Goal: Information Seeking & Learning: Learn about a topic

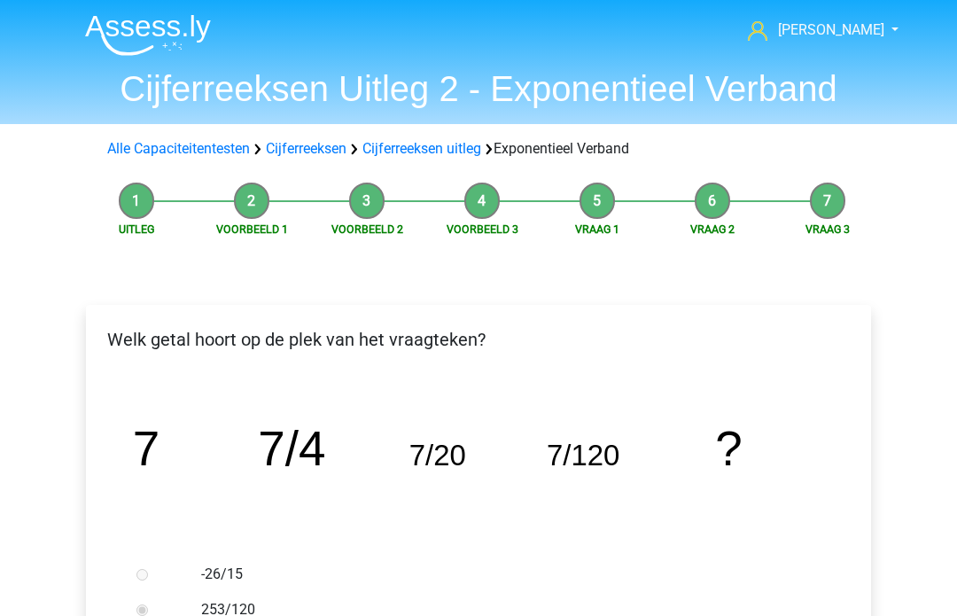
scroll to position [947, 0]
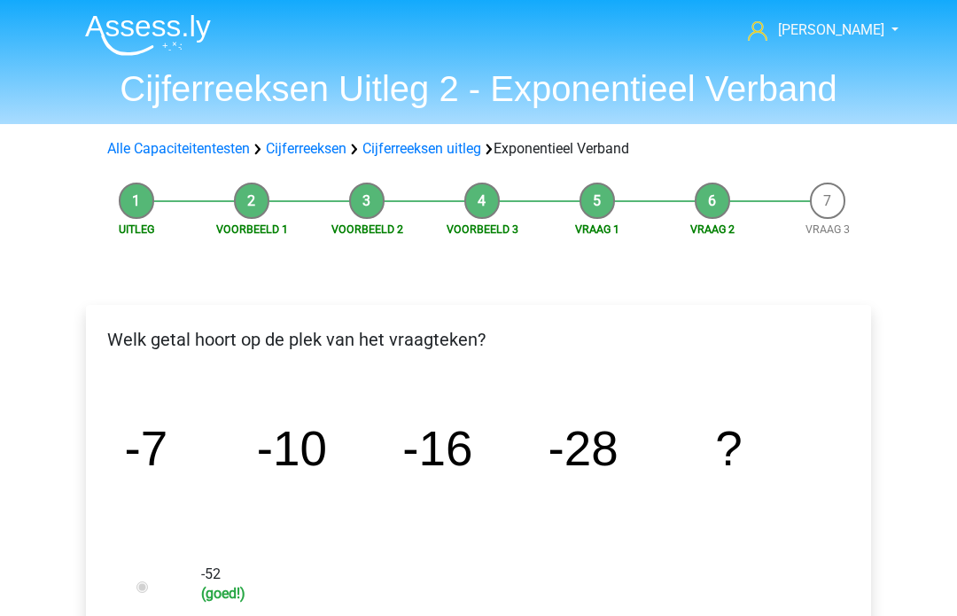
scroll to position [701, 0]
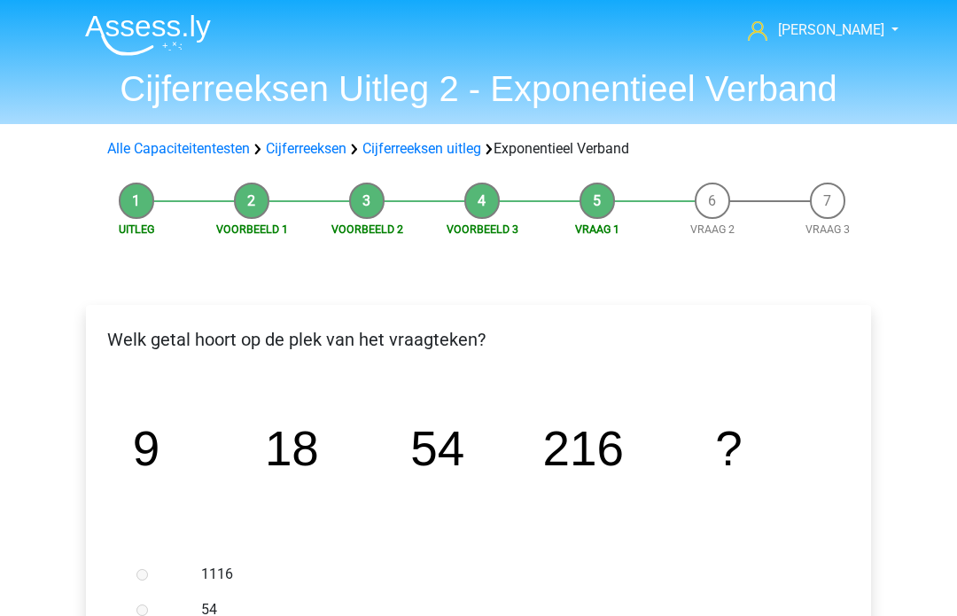
click at [196, 148] on link "Alle Capaciteitentesten" at bounding box center [178, 148] width 143 height 17
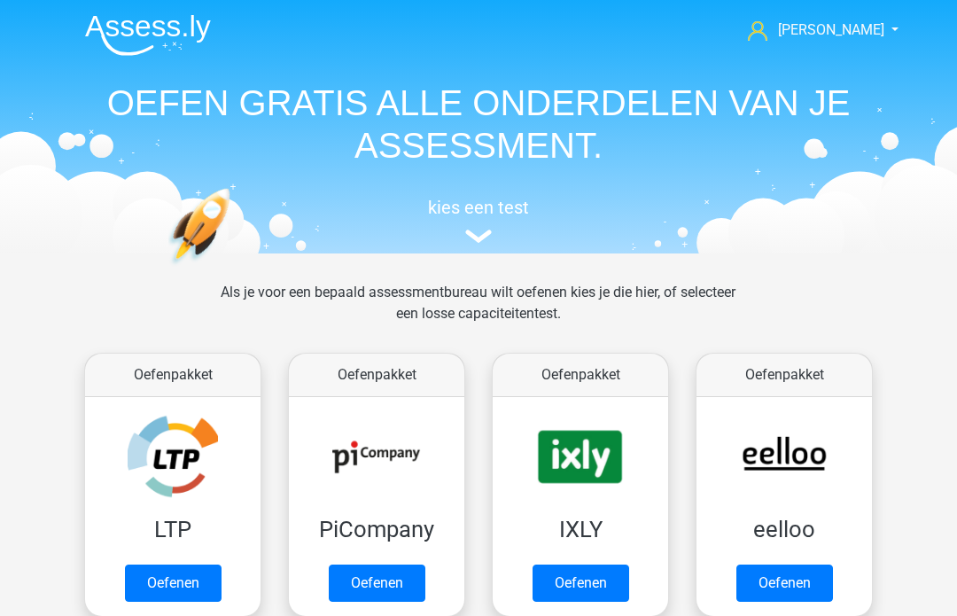
scroll to position [753, 0]
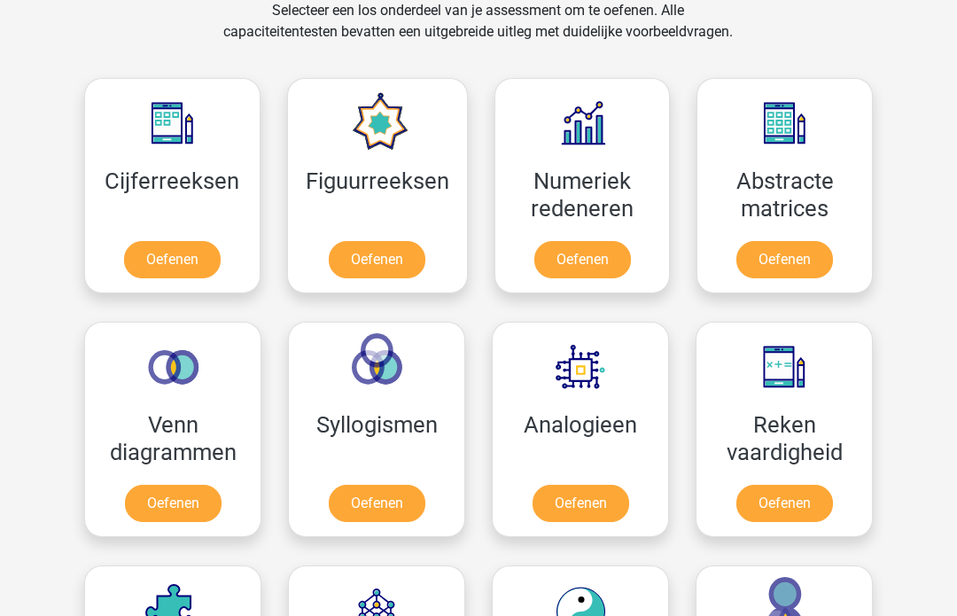
click at [394, 258] on link "Oefenen" at bounding box center [377, 259] width 97 height 37
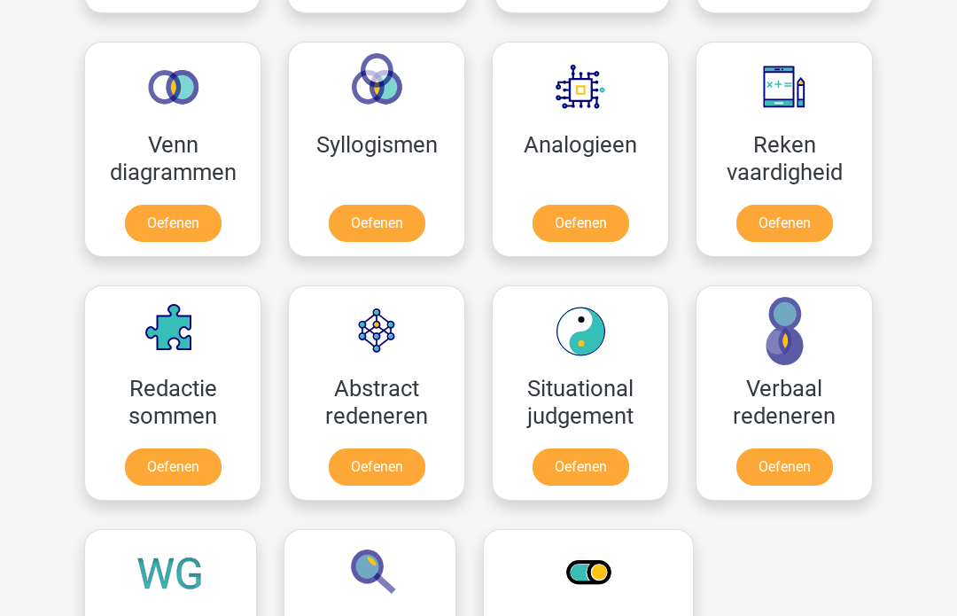
scroll to position [1034, 0]
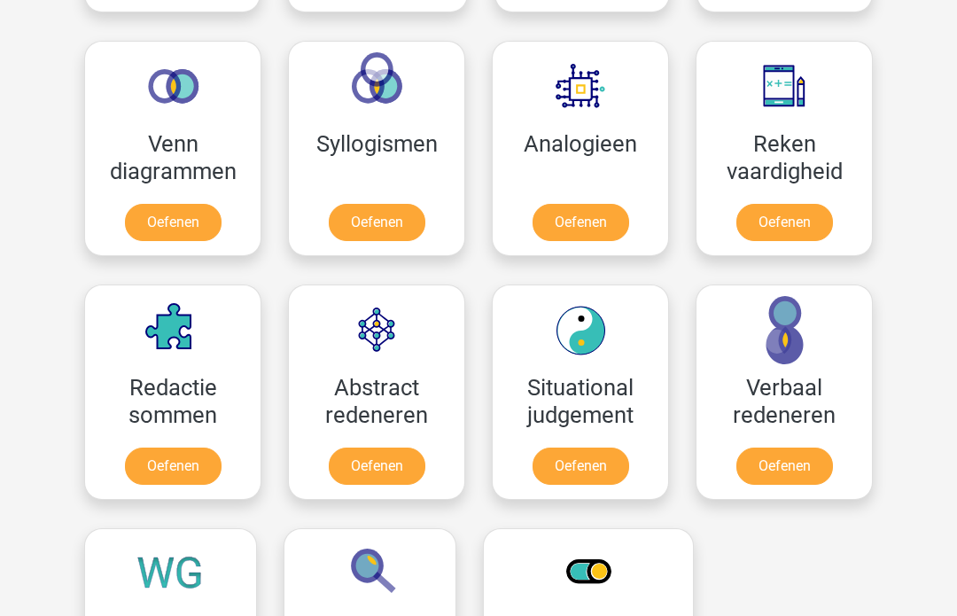
click at [599, 228] on link "Oefenen" at bounding box center [580, 222] width 97 height 37
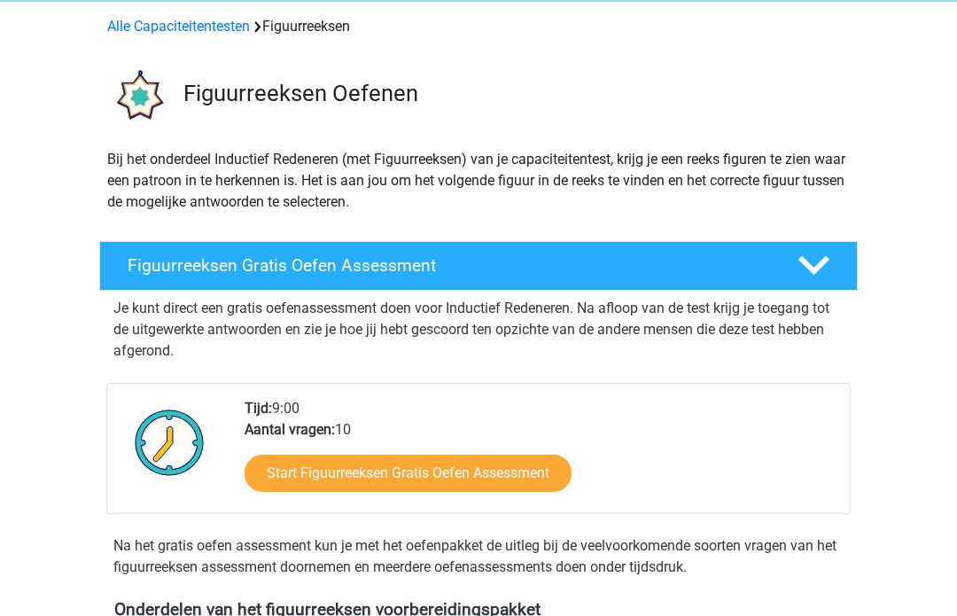
scroll to position [93, 0]
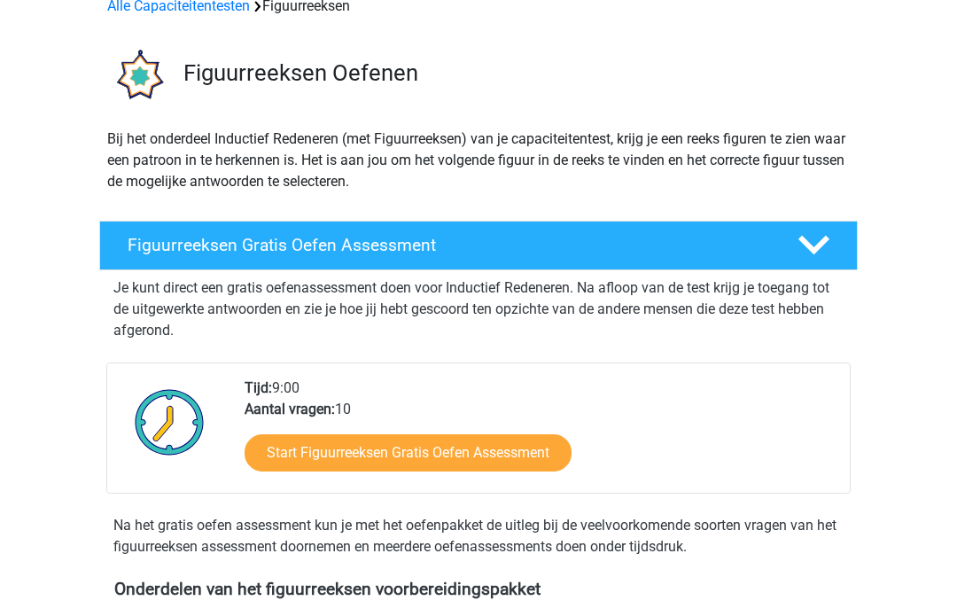
click at [421, 247] on h4 "Figuurreeksen Gratis Oefen Assessment" at bounding box center [448, 245] width 641 height 20
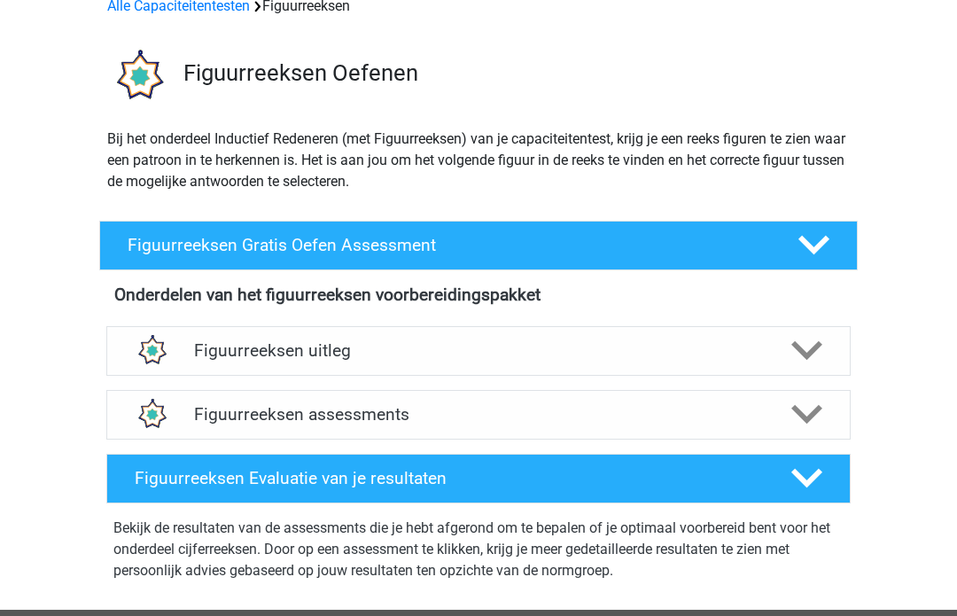
click at [416, 347] on h4 "Figuurreeksen uitleg" at bounding box center [478, 350] width 569 height 20
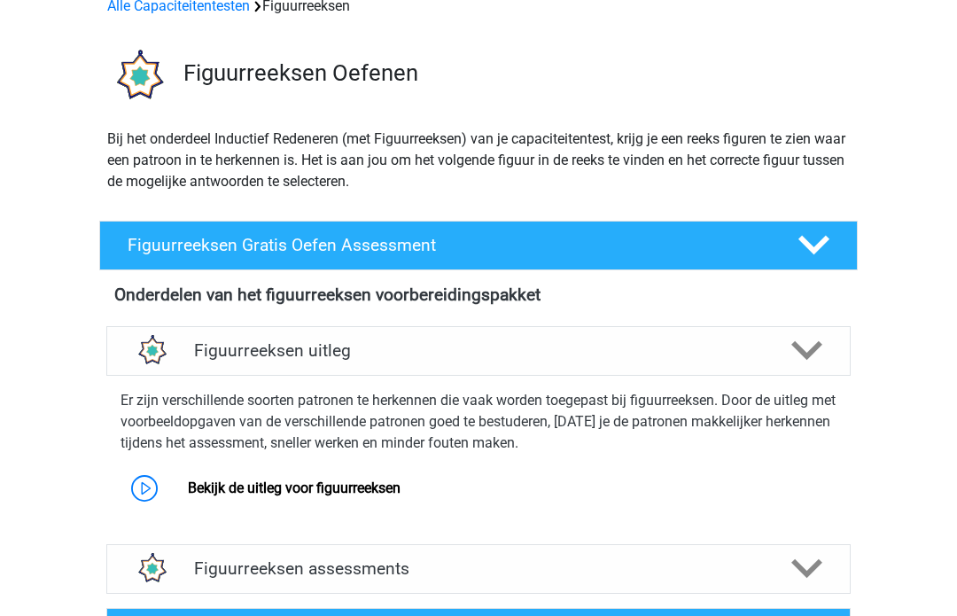
click at [311, 493] on link "Bekijk de uitleg voor figuurreeksen" at bounding box center [294, 487] width 213 height 17
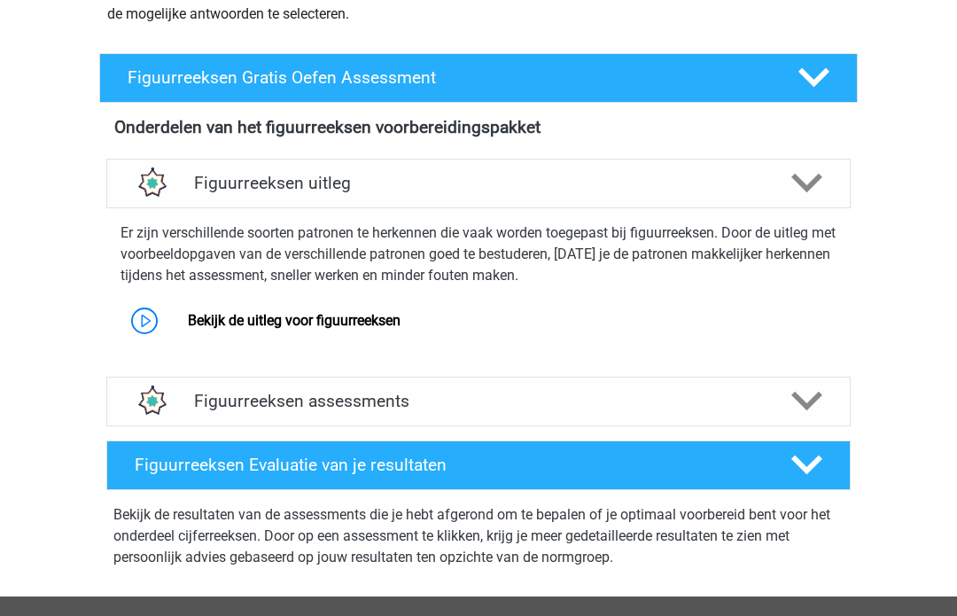
scroll to position [176, 0]
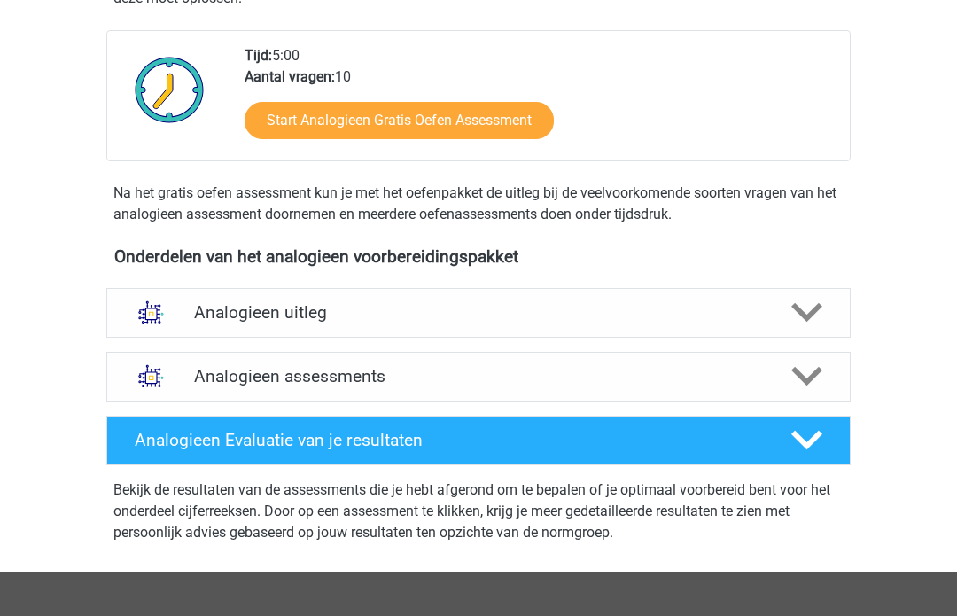
click at [631, 334] on div "Analogieen uitleg" at bounding box center [478, 313] width 744 height 50
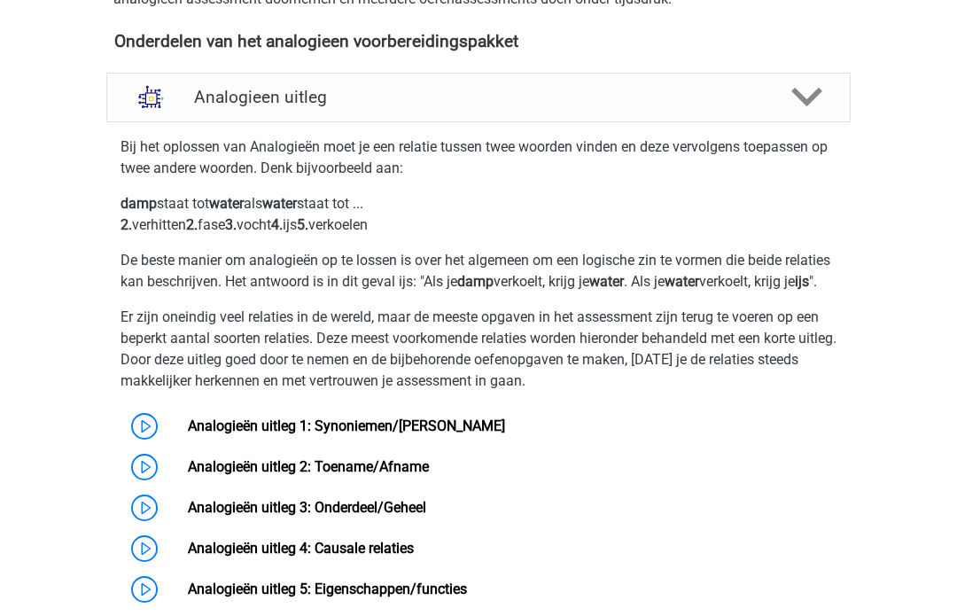
scroll to position [611, 0]
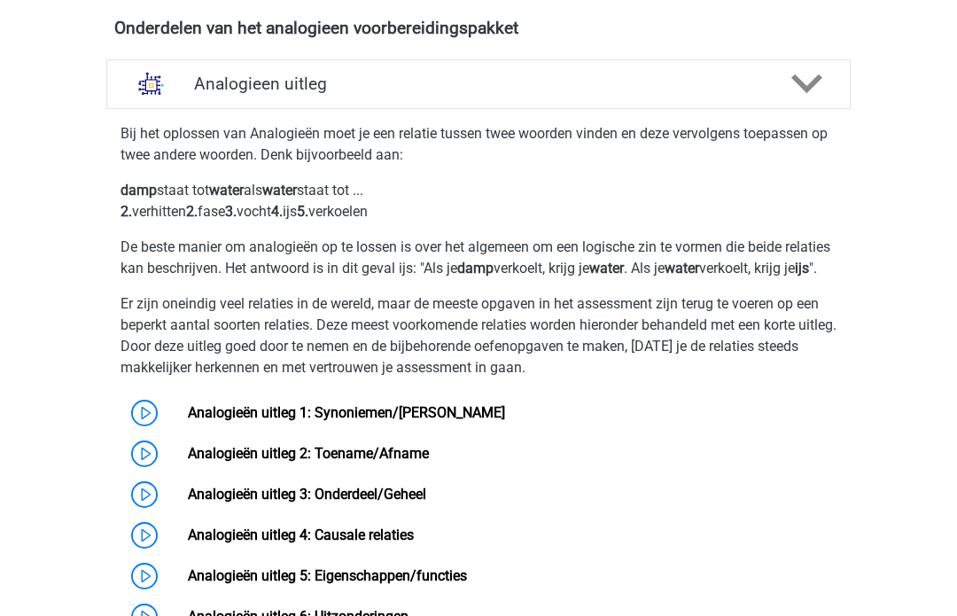
click at [411, 421] on link "Analogieën uitleg 1: Synoniemen/Antoniemen" at bounding box center [346, 412] width 317 height 17
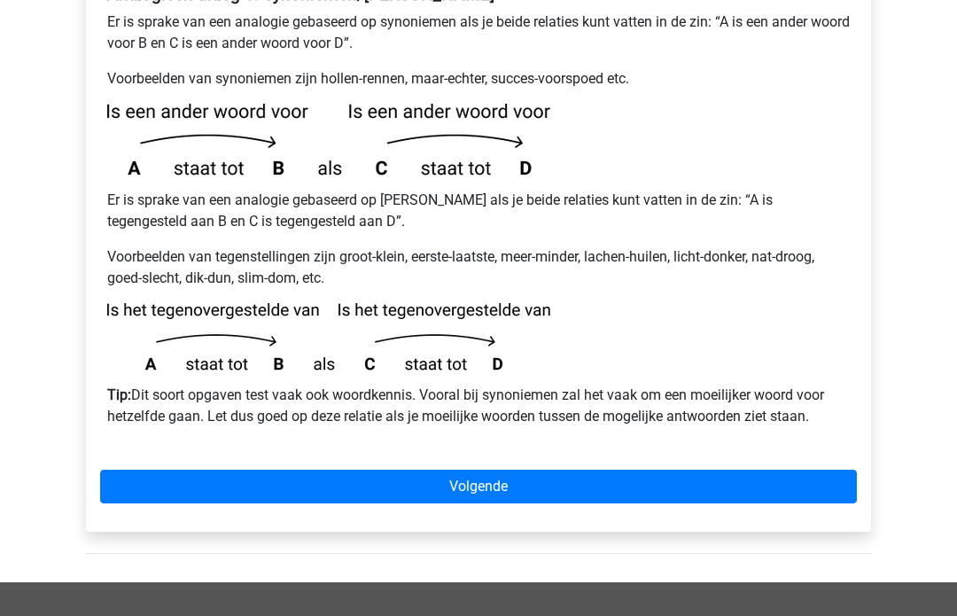
scroll to position [384, 0]
